Goal: Information Seeking & Learning: Compare options

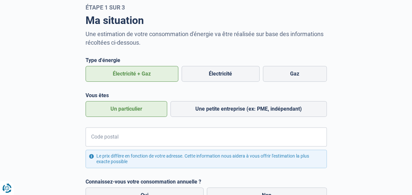
scroll to position [65, 0]
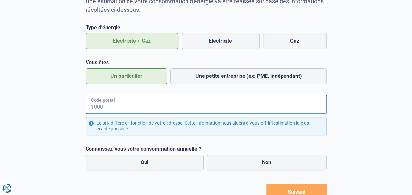
click at [156, 103] on input "Code postal" at bounding box center [205, 103] width 241 height 19
type input "9000"
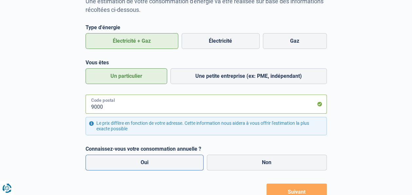
scroll to position [92, 0]
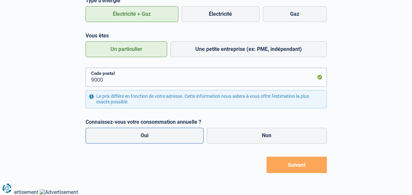
click at [181, 136] on label "Oui" at bounding box center [144, 135] width 118 height 16
click at [181, 136] on input "Oui" at bounding box center [144, 135] width 118 height 16
radio input "true"
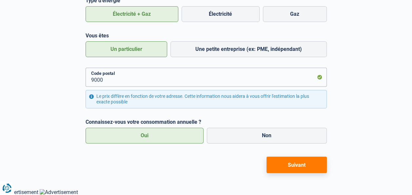
click at [295, 169] on button "Suivant" at bounding box center [296, 164] width 60 height 16
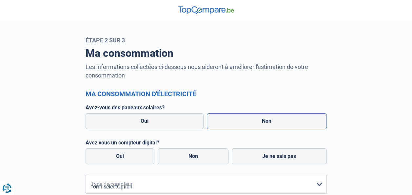
click at [276, 122] on label "Non" at bounding box center [267, 121] width 120 height 16
click at [276, 122] on input "Non" at bounding box center [267, 121] width 120 height 16
radio input "true"
radio input "false"
radio input "true"
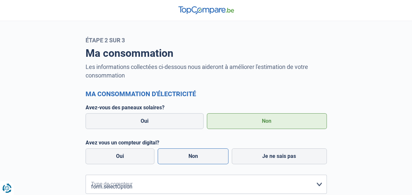
click at [198, 158] on label "Non" at bounding box center [193, 156] width 71 height 16
click at [198, 158] on input "Non" at bounding box center [193, 156] width 71 height 16
radio input "true"
radio input "false"
radio input "true"
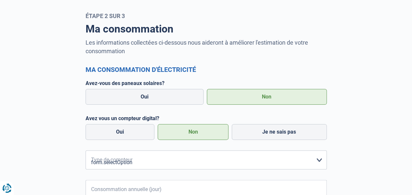
scroll to position [65, 0]
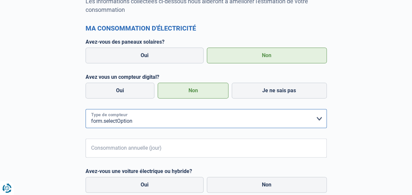
click at [167, 115] on select "form.selectOption Mono-horaire Bi-horaire Mono-horaire + exclusif nuit Bi-horai…" at bounding box center [205, 118] width 241 height 19
select select "day_single_rate"
click at [85, 109] on select "form.selectOption Mono-horaire Bi-horaire Mono-horaire + exclusif nuit Bi-horai…" at bounding box center [205, 118] width 241 height 19
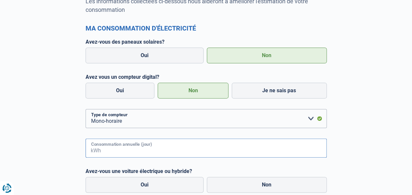
click at [130, 150] on input "Consommation annuelle (jour)" at bounding box center [214, 147] width 224 height 19
type input "3500"
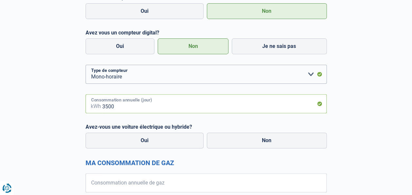
scroll to position [159, 0]
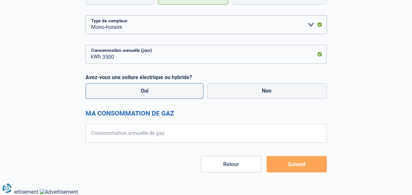
click at [149, 90] on label "Oui" at bounding box center [144, 91] width 118 height 16
click at [149, 90] on input "Oui" at bounding box center [144, 91] width 118 height 16
radio input "true"
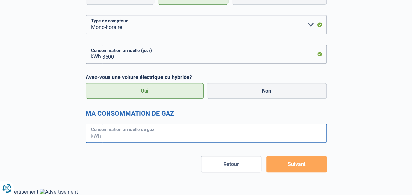
click at [151, 135] on input "Consommation annuelle de gaz" at bounding box center [214, 132] width 224 height 19
type input "16000"
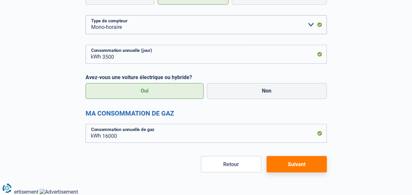
click at [285, 165] on button "Suivant" at bounding box center [296, 164] width 60 height 16
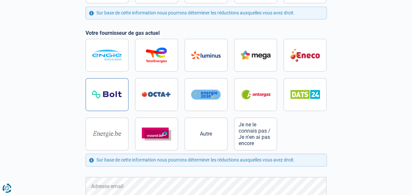
click at [119, 93] on img at bounding box center [106, 94] width 29 height 8
click at [119, 93] on input "radio" at bounding box center [205, 94] width 241 height 111
radio input "true"
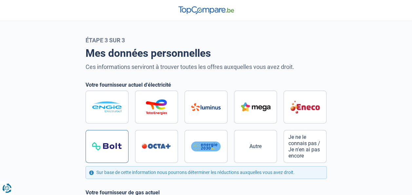
click at [107, 141] on label at bounding box center [106, 146] width 43 height 33
click at [107, 141] on input "radio" at bounding box center [205, 126] width 241 height 72
radio input "true"
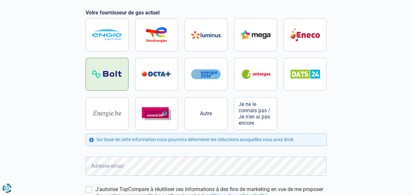
scroll to position [229, 0]
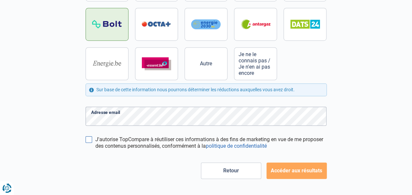
click at [92, 138] on input "J'autorise TopCompare à réutiliser ces informations à des fins de marketing en …" at bounding box center [88, 139] width 7 height 7
checkbox input "true"
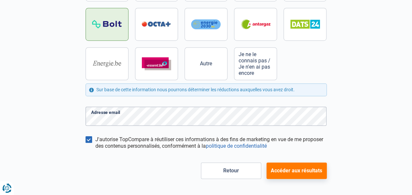
click at [280, 167] on button "Accéder aux résultats" at bounding box center [296, 170] width 60 height 16
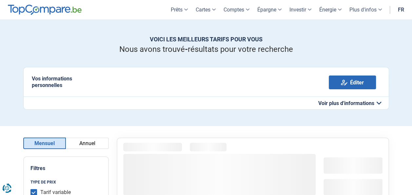
click at [105, 142] on button "Annuel" at bounding box center [87, 142] width 43 height 11
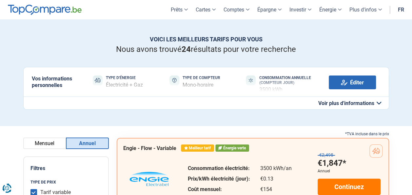
click at [275, 131] on div "*TVA incluse dans le prix" at bounding box center [253, 133] width 272 height 7
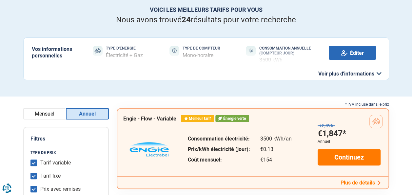
scroll to position [65, 0]
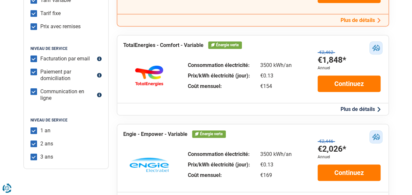
scroll to position [229, 0]
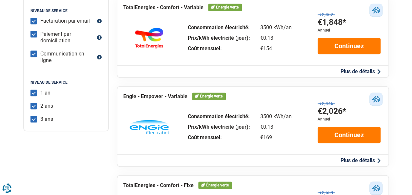
click at [392, 111] on div "*TVA incluse dans le prix Engie - Flow - Variable Meilleur tarif Énergie verte …" at bounding box center [253, 137] width 280 height 459
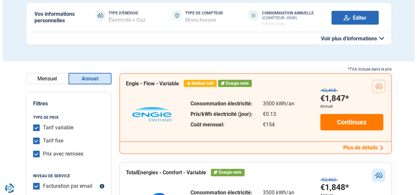
scroll to position [65, 0]
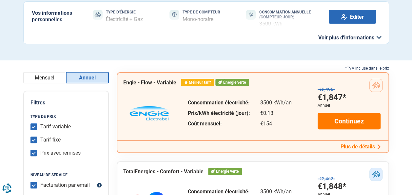
click at [365, 149] on button "Plus de détails" at bounding box center [360, 146] width 44 height 7
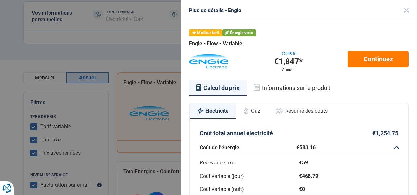
click at [259, 116] on button "Gaz" at bounding box center [251, 110] width 32 height 14
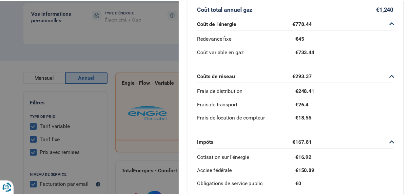
scroll to position [194, 0]
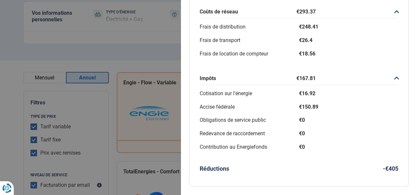
click at [329, 165] on h3 "Réductions -€405" at bounding box center [298, 168] width 198 height 7
click at [138, 63] on div "Plus de détails - Engie Meilleur tarif Énergie verte Engie - Flow - Variable €2…" at bounding box center [208, 97] width 417 height 195
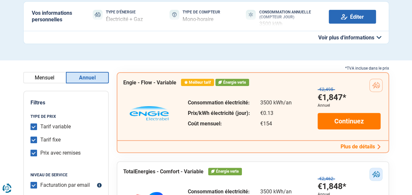
scroll to position [33, 0]
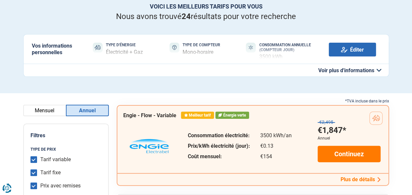
click at [64, 50] on h2 "Vos informations personnelles" at bounding box center [57, 49] width 51 height 12
click at [121, 64] on button "Voir plus d'informations" at bounding box center [205, 70] width 365 height 13
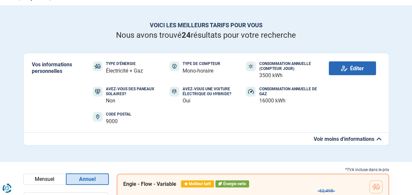
scroll to position [0, 0]
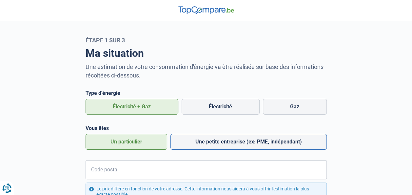
click at [207, 144] on label "Une petite entreprise (ex: PME, indépendant)" at bounding box center [248, 142] width 156 height 16
click at [207, 144] on input "Une petite entreprise (ex: PME, indépendant)" at bounding box center [248, 142] width 156 height 16
radio input "true"
radio input "false"
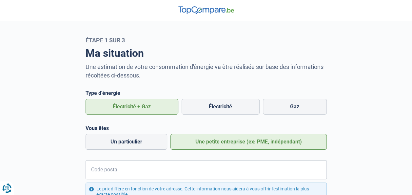
scroll to position [33, 0]
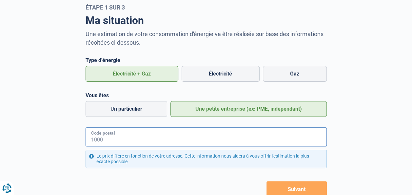
click at [160, 136] on input "Code postal" at bounding box center [205, 136] width 241 height 19
type input "9000"
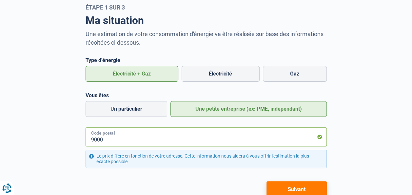
scroll to position [57, 0]
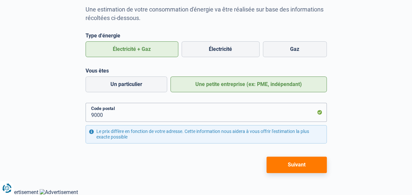
click at [272, 168] on button "Suivant" at bounding box center [296, 164] width 60 height 16
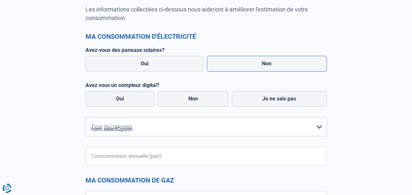
click at [242, 61] on label "Non" at bounding box center [267, 64] width 120 height 16
click at [242, 61] on input "Non" at bounding box center [267, 64] width 120 height 16
radio input "true"
radio input "false"
radio input "true"
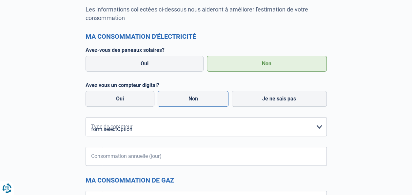
click at [186, 96] on label "Non" at bounding box center [193, 99] width 71 height 16
click at [186, 96] on input "Non" at bounding box center [193, 99] width 71 height 16
radio input "true"
radio input "false"
radio input "true"
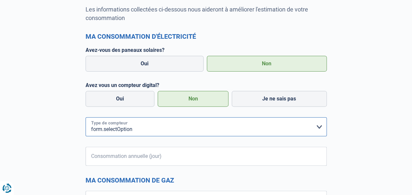
click at [136, 127] on select "form.selectOption Mono-horaire Bi-horaire Mono-horaire + exclusif nuit Bi-horai…" at bounding box center [205, 126] width 241 height 19
select select "day_night_bi_hourly"
click at [85, 117] on select "form.selectOption Mono-horaire Bi-horaire Mono-horaire + exclusif nuit Bi-horai…" at bounding box center [205, 126] width 241 height 19
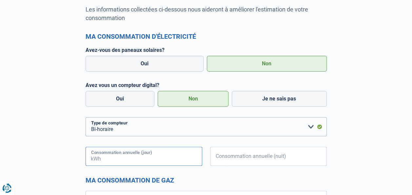
click at [131, 158] on input "Consommation annuelle (jour)" at bounding box center [152, 155] width 100 height 19
type input "7500"
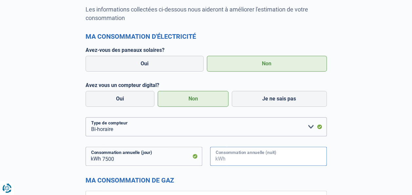
click at [227, 157] on input "Consommation annuelle (nuit)" at bounding box center [277, 155] width 100 height 19
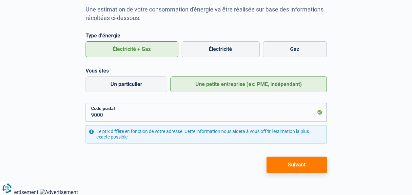
click at [278, 165] on button "Suivant" at bounding box center [296, 164] width 60 height 16
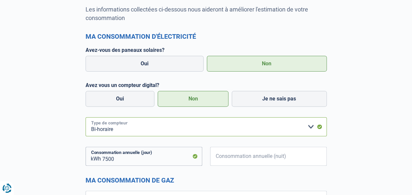
click at [207, 127] on select "form.selectOption Mono-horaire Bi-horaire Mono-horaire + exclusif nuit Bi-horai…" at bounding box center [205, 126] width 241 height 19
click at [119, 136] on div "Ma consommation d'électricité Avez-vous des paneaux solaires? Oui Non Avez vous…" at bounding box center [205, 103] width 241 height 143
click at [131, 130] on select "form.selectOption Mono-horaire Bi-horaire Mono-horaire + exclusif nuit Bi-horai…" at bounding box center [205, 126] width 241 height 19
select select "day_single_rate"
click at [85, 117] on select "form.selectOption Mono-horaire Bi-horaire Mono-horaire + exclusif nuit Bi-horai…" at bounding box center [205, 126] width 241 height 19
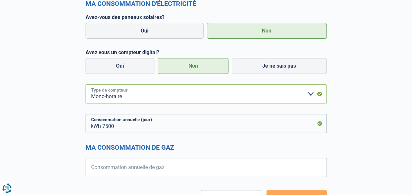
scroll to position [124, 0]
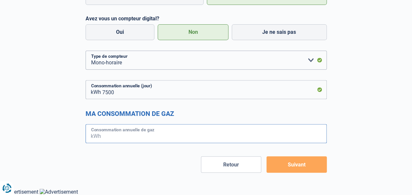
click at [139, 136] on input "Consommation annuelle de gaz" at bounding box center [214, 133] width 224 height 19
type input "25000"
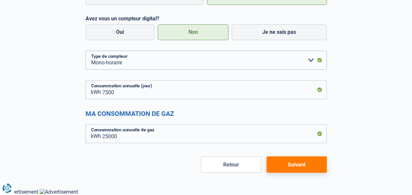
click at [288, 166] on button "Suivant" at bounding box center [296, 164] width 60 height 16
radio input "false"
radio input "true"
radio input "false"
radio input "true"
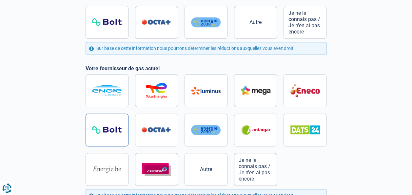
click at [97, 124] on label at bounding box center [106, 129] width 43 height 33
click at [97, 124] on input "radio" at bounding box center [205, 129] width 241 height 111
radio input "true"
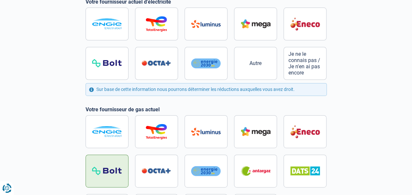
scroll to position [71, 0]
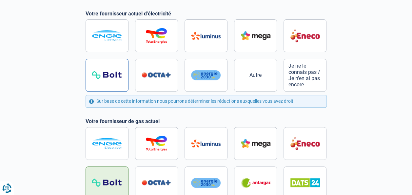
click at [104, 73] on img at bounding box center [106, 75] width 29 height 8
click at [104, 73] on input "radio" at bounding box center [205, 55] width 241 height 72
radio input "true"
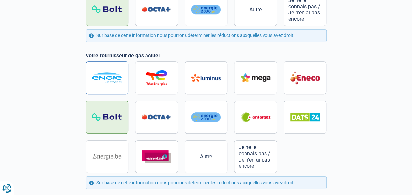
scroll to position [235, 0]
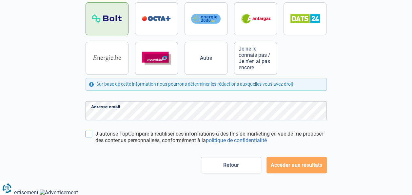
click at [89, 132] on input "J'autorise TopCompare à réutiliser ces informations à des fins de marketing en …" at bounding box center [88, 133] width 7 height 7
checkbox input "true"
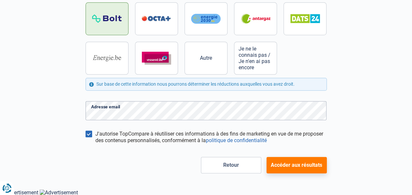
click at [288, 159] on button "Accéder aux résultats" at bounding box center [296, 165] width 60 height 16
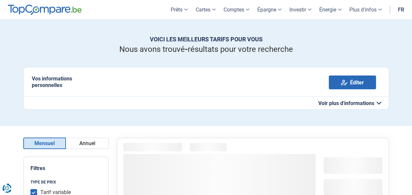
click at [99, 141] on button "Annuel" at bounding box center [87, 142] width 43 height 11
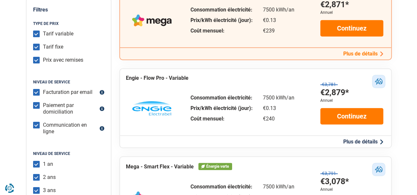
scroll to position [164, 0]
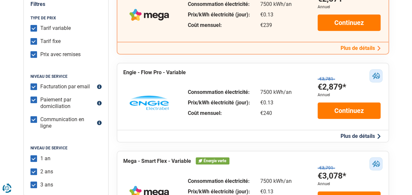
click at [345, 138] on button "Plus de détails" at bounding box center [360, 135] width 44 height 7
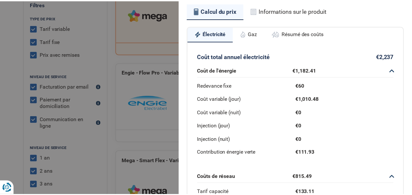
scroll to position [0, 0]
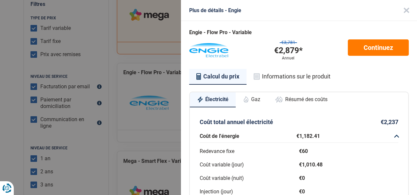
click at [397, 5] on button "Close" at bounding box center [406, 10] width 21 height 21
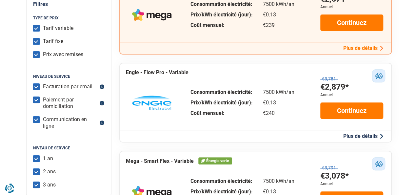
scroll to position [196, 0]
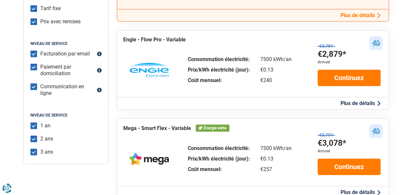
click at [363, 105] on button "Plus de détails" at bounding box center [360, 103] width 44 height 7
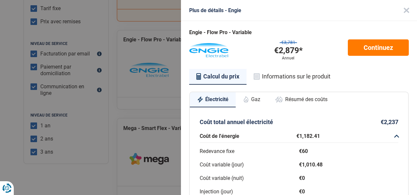
click at [260, 102] on button "Gaz" at bounding box center [251, 99] width 32 height 14
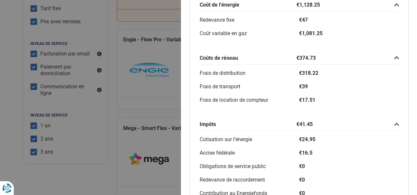
scroll to position [182, 0]
